Goal: Find specific page/section: Find specific page/section

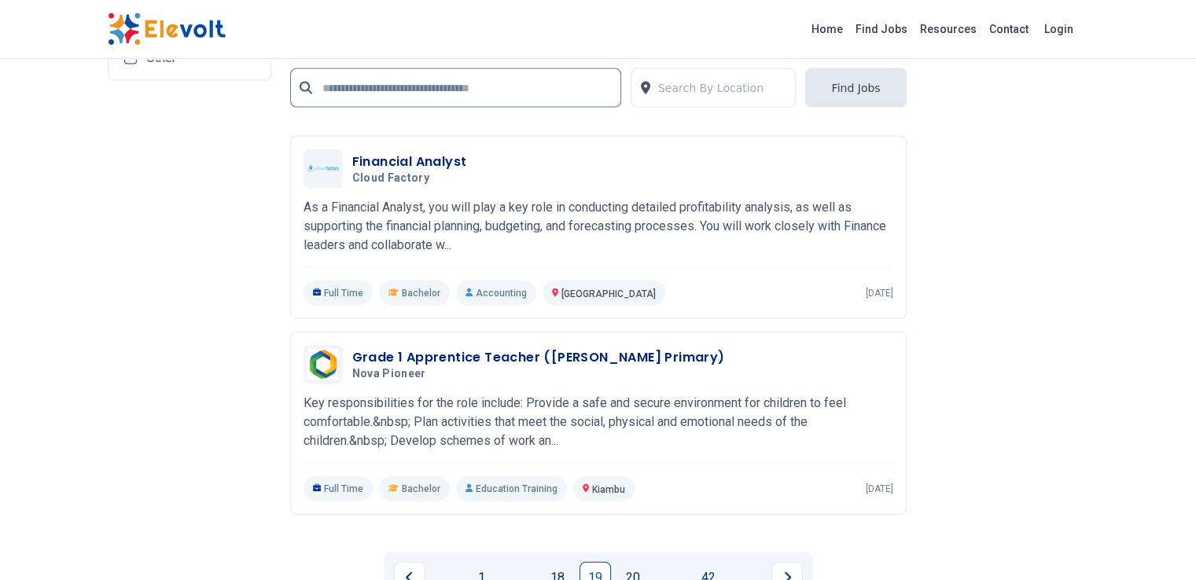
scroll to position [3564, 0]
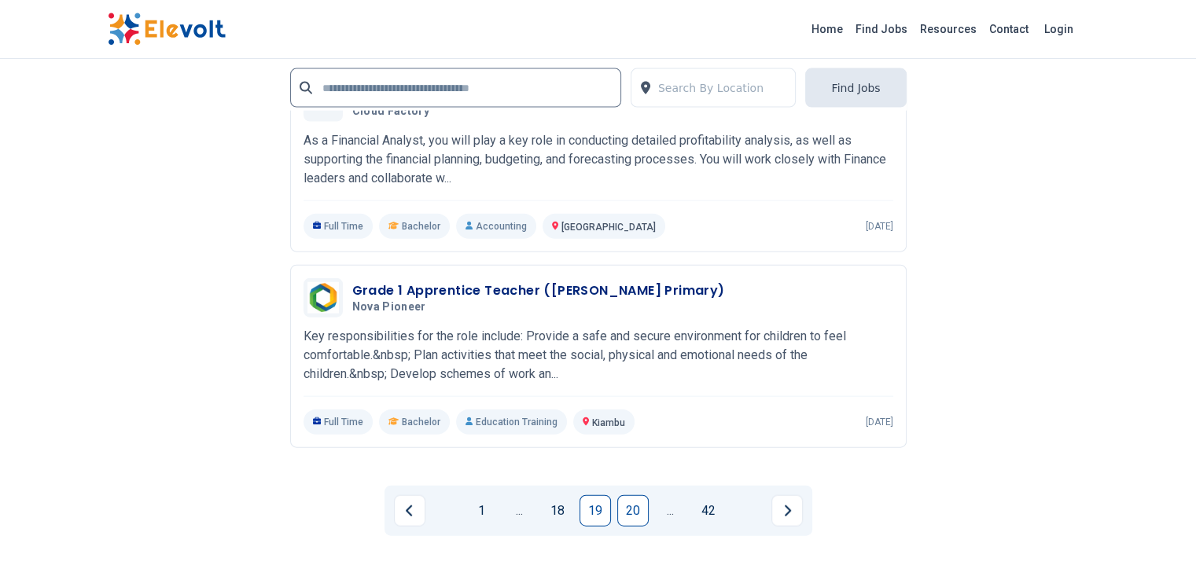
click at [628, 495] on link "20" at bounding box center [632, 510] width 31 height 31
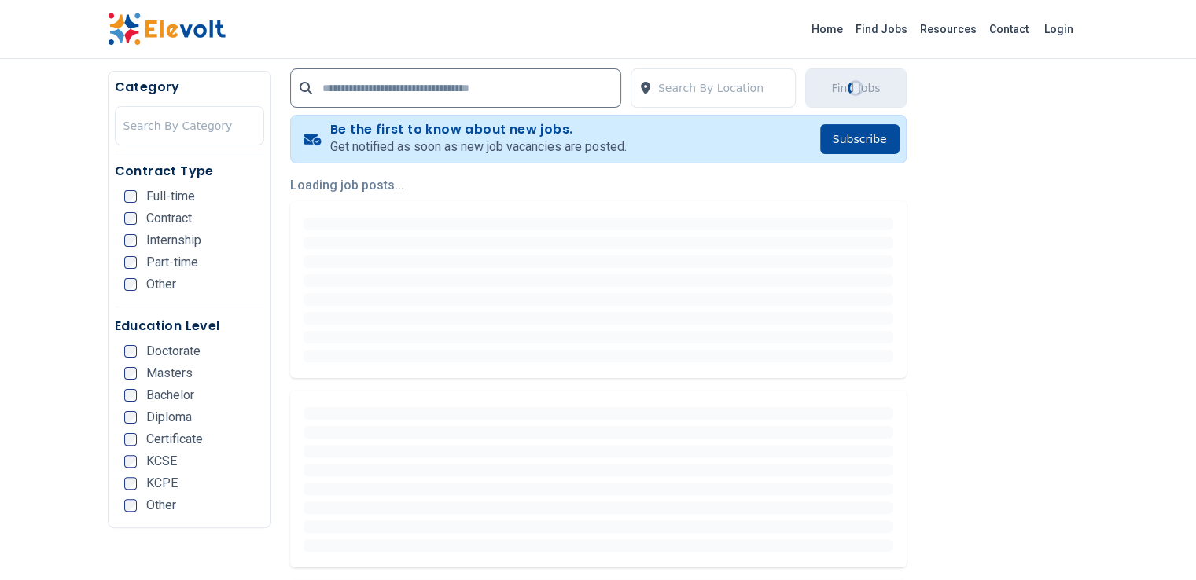
scroll to position [314, 0]
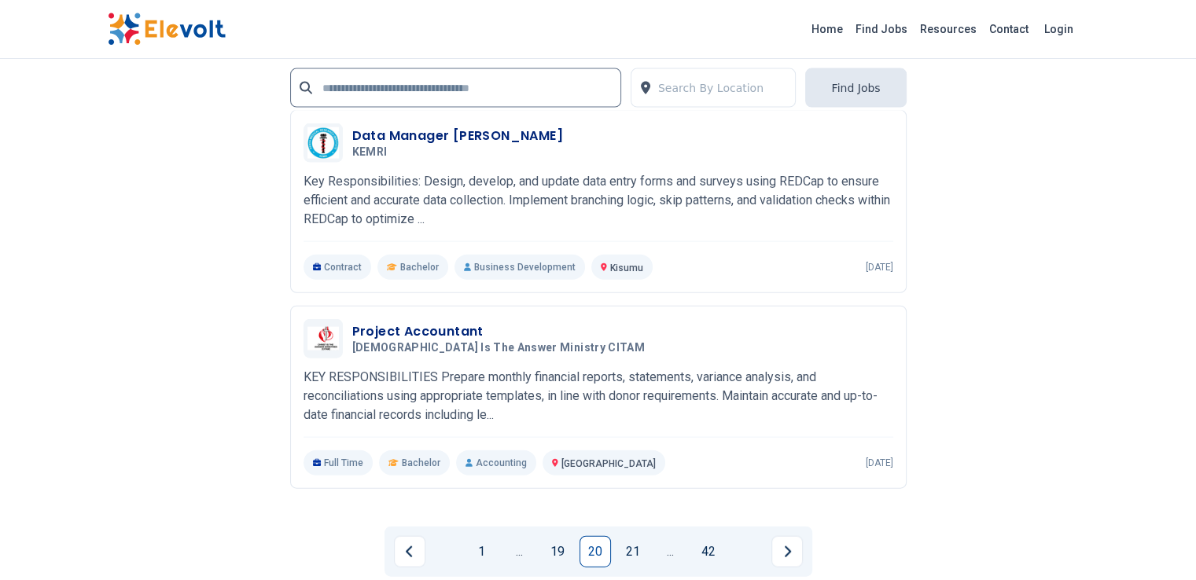
scroll to position [3564, 0]
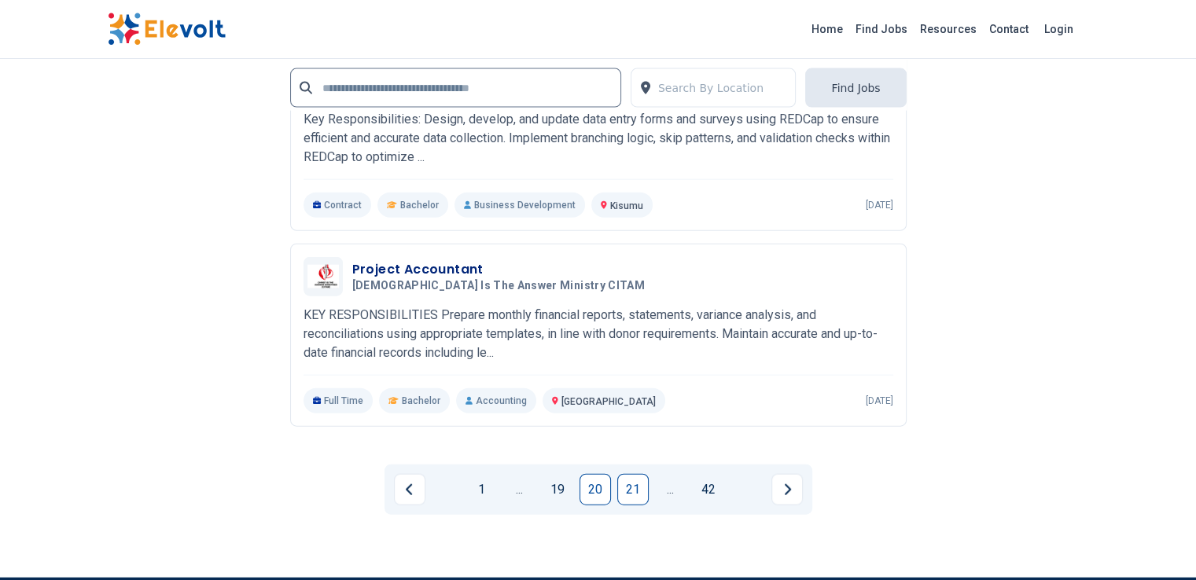
click at [638, 474] on link "21" at bounding box center [632, 489] width 31 height 31
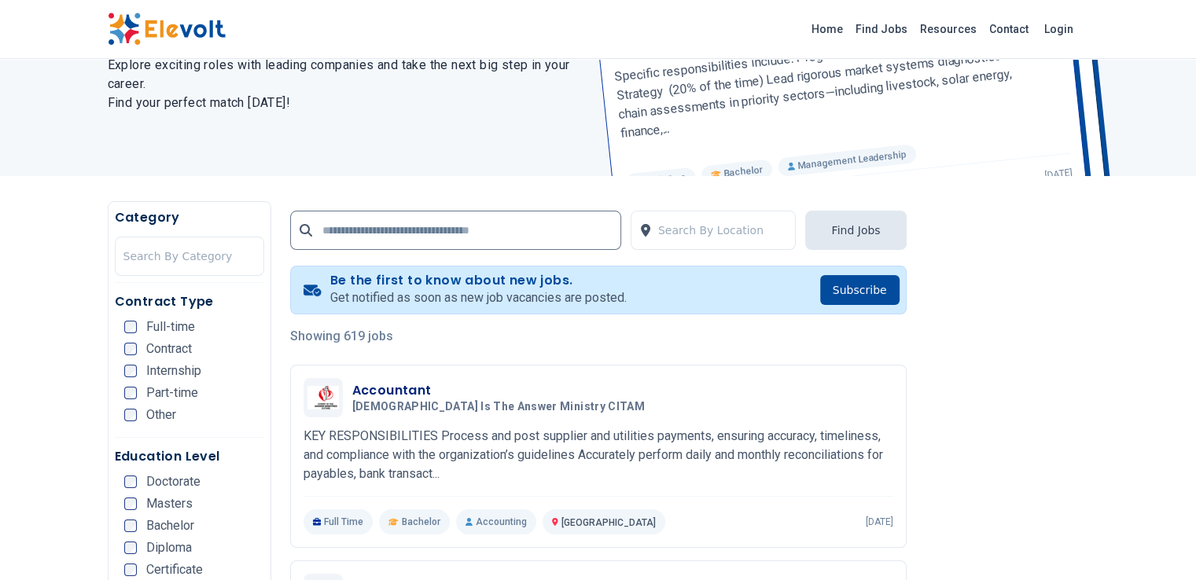
scroll to position [209, 0]
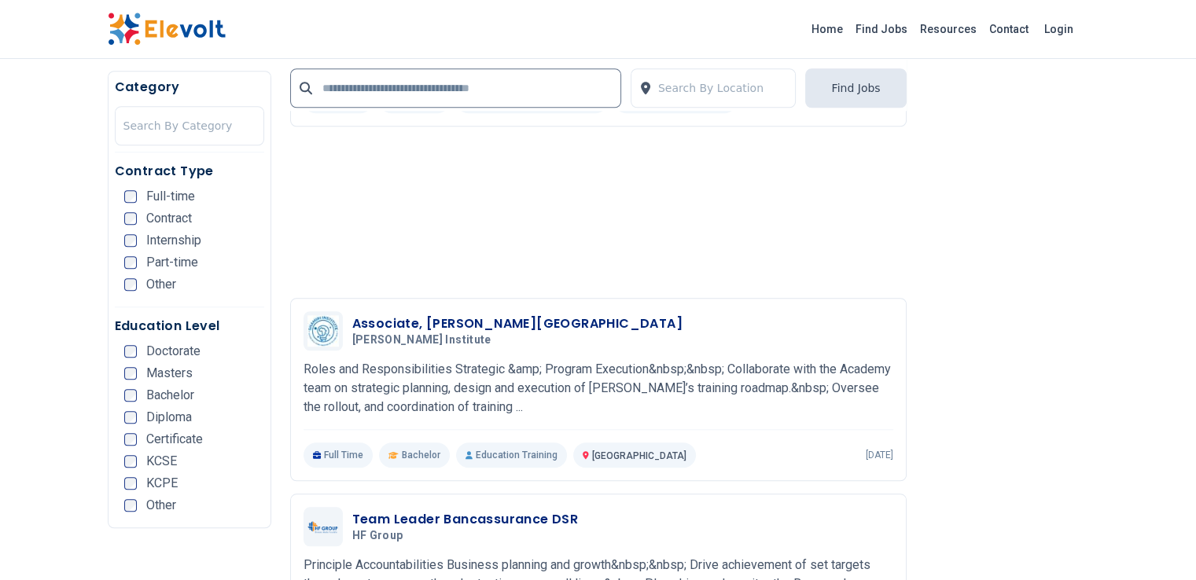
scroll to position [1468, 0]
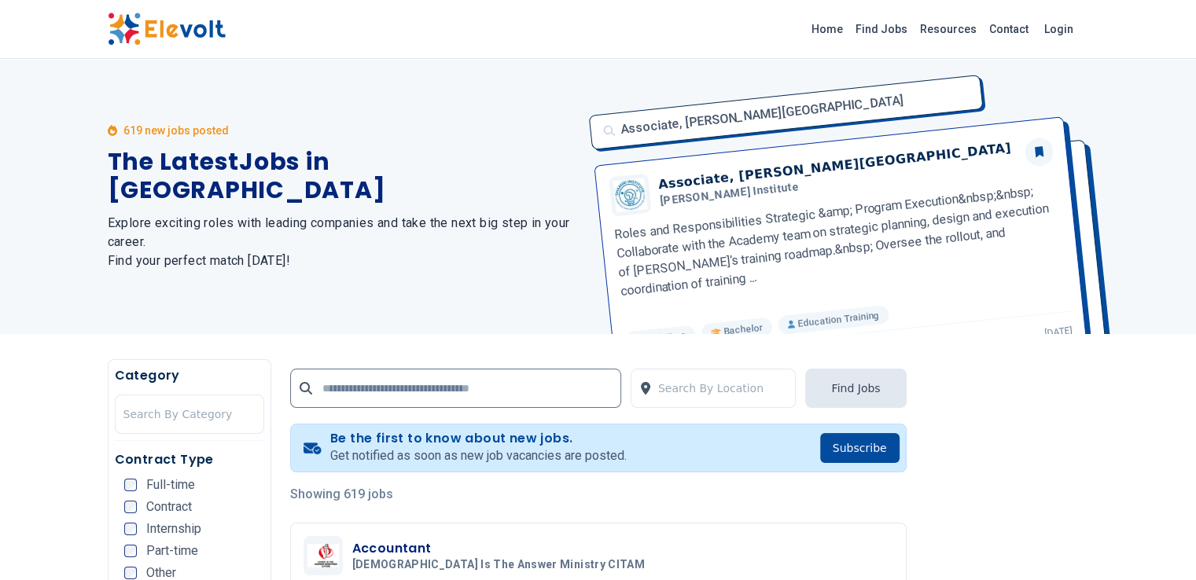
click at [1060, 94] on div "Associate, [PERSON_NAME] Academy Associate, [PERSON_NAME] Academy [PERSON_NAME]…" at bounding box center [833, 196] width 509 height 275
